Goal: Navigation & Orientation: Find specific page/section

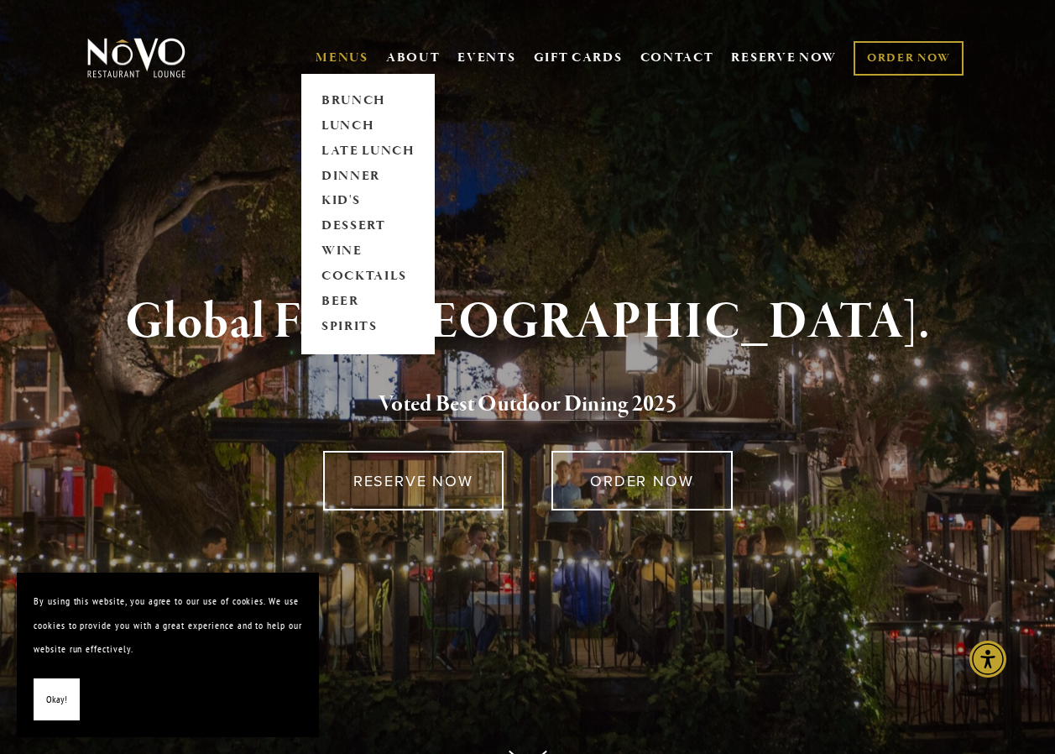
click at [352, 56] on link "MENUS" at bounding box center [342, 58] width 53 height 17
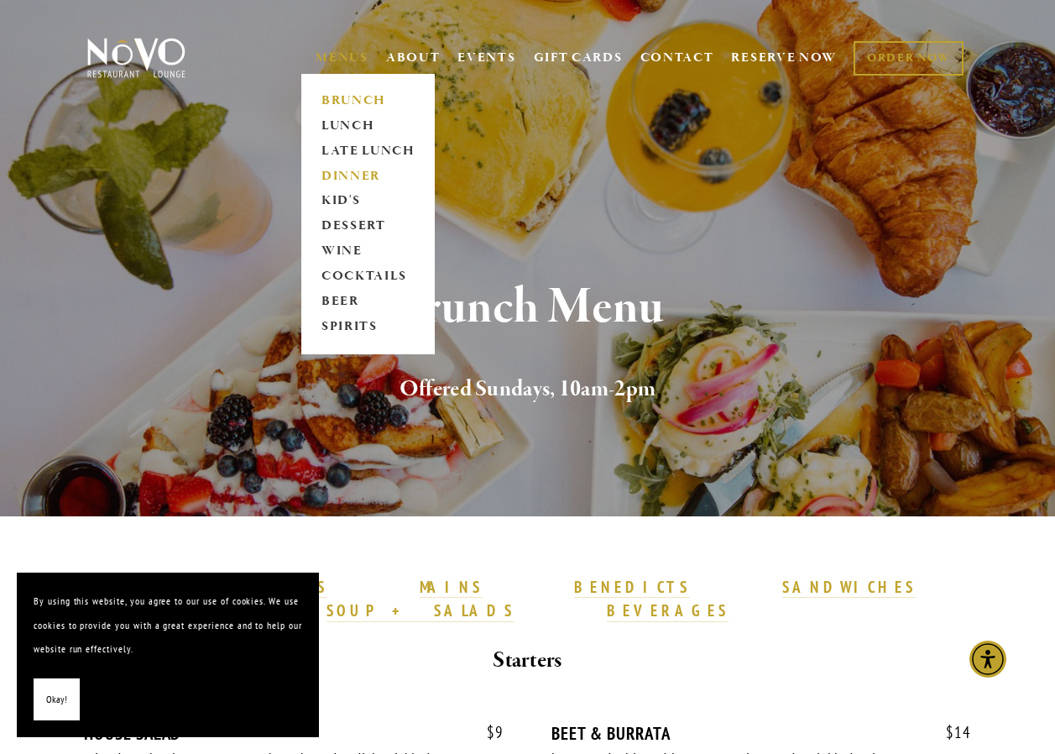
click at [342, 171] on link "DINNER" at bounding box center [368, 176] width 105 height 25
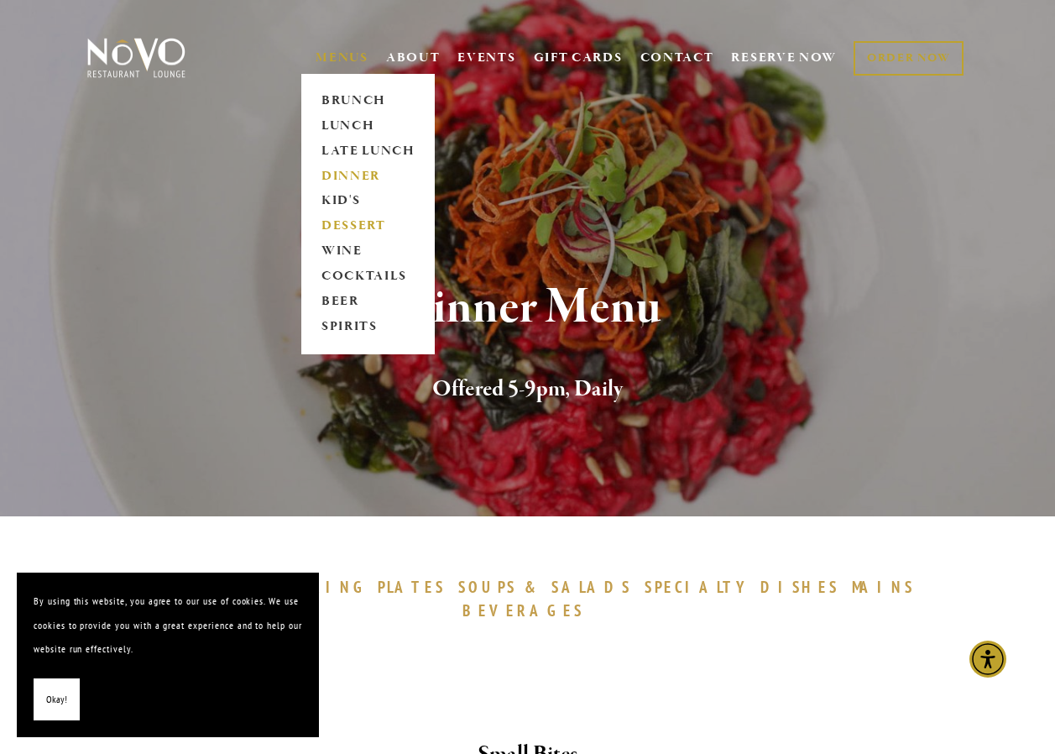
click at [348, 225] on link "DESSERT" at bounding box center [368, 226] width 105 height 25
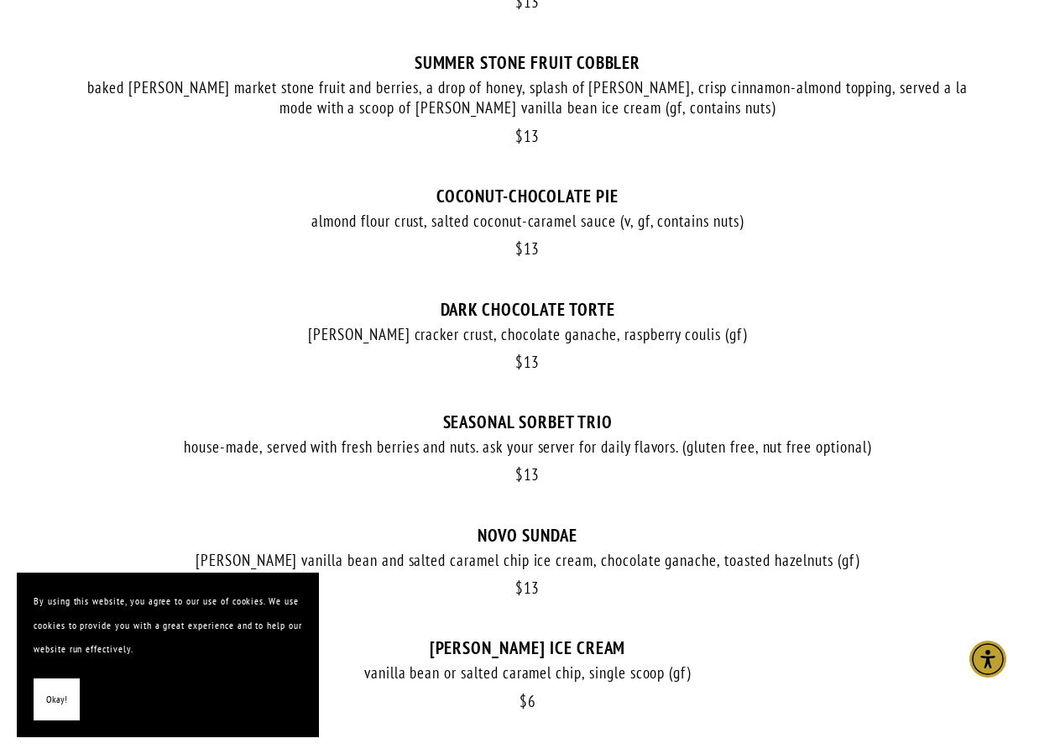
scroll to position [504, 0]
